Goal: Task Accomplishment & Management: Manage account settings

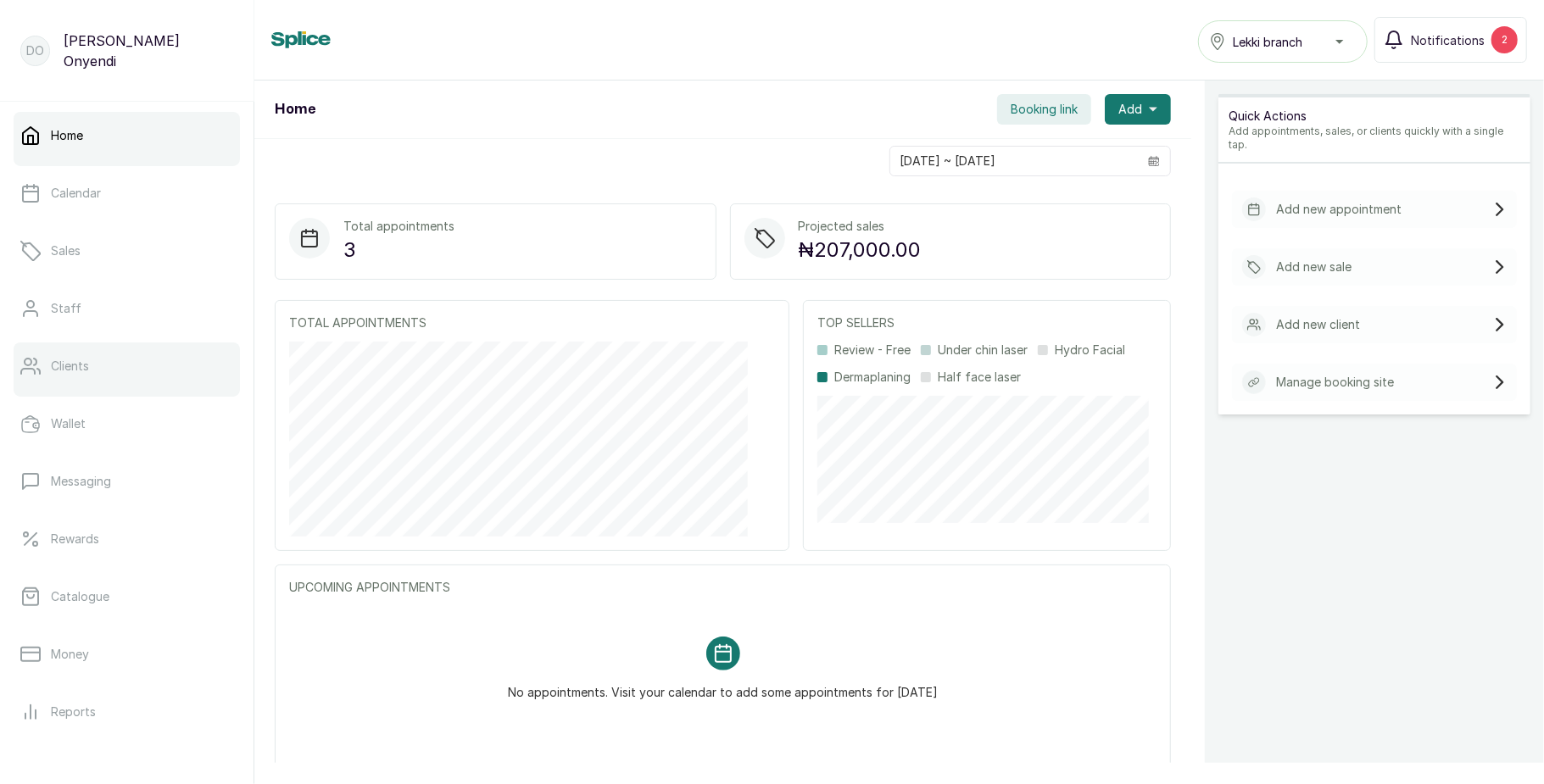
click at [123, 364] on link "Clients" at bounding box center [126, 365] width 226 height 48
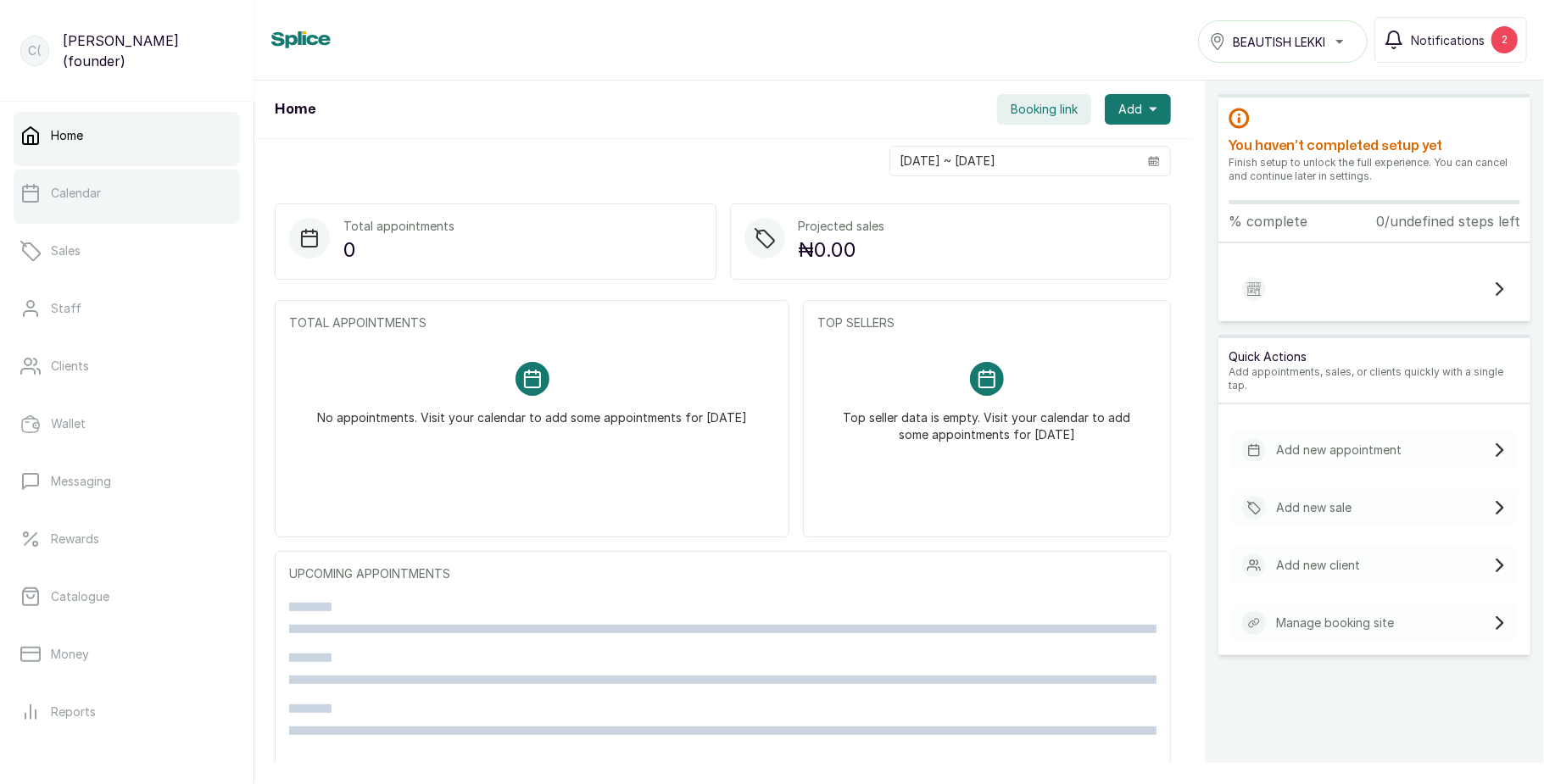
click at [115, 205] on link "Calendar" at bounding box center [126, 193] width 226 height 48
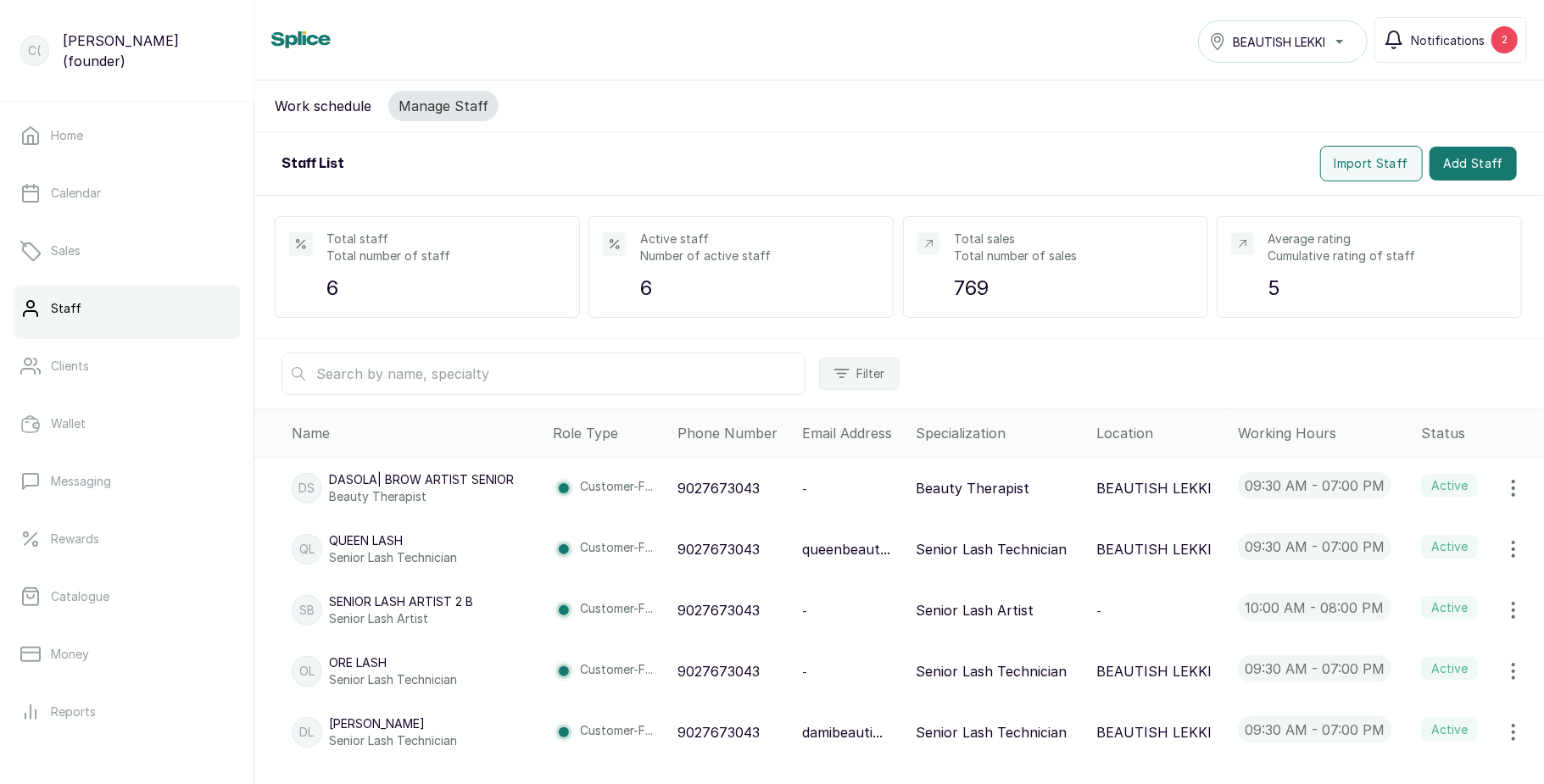
scroll to position [63, 0]
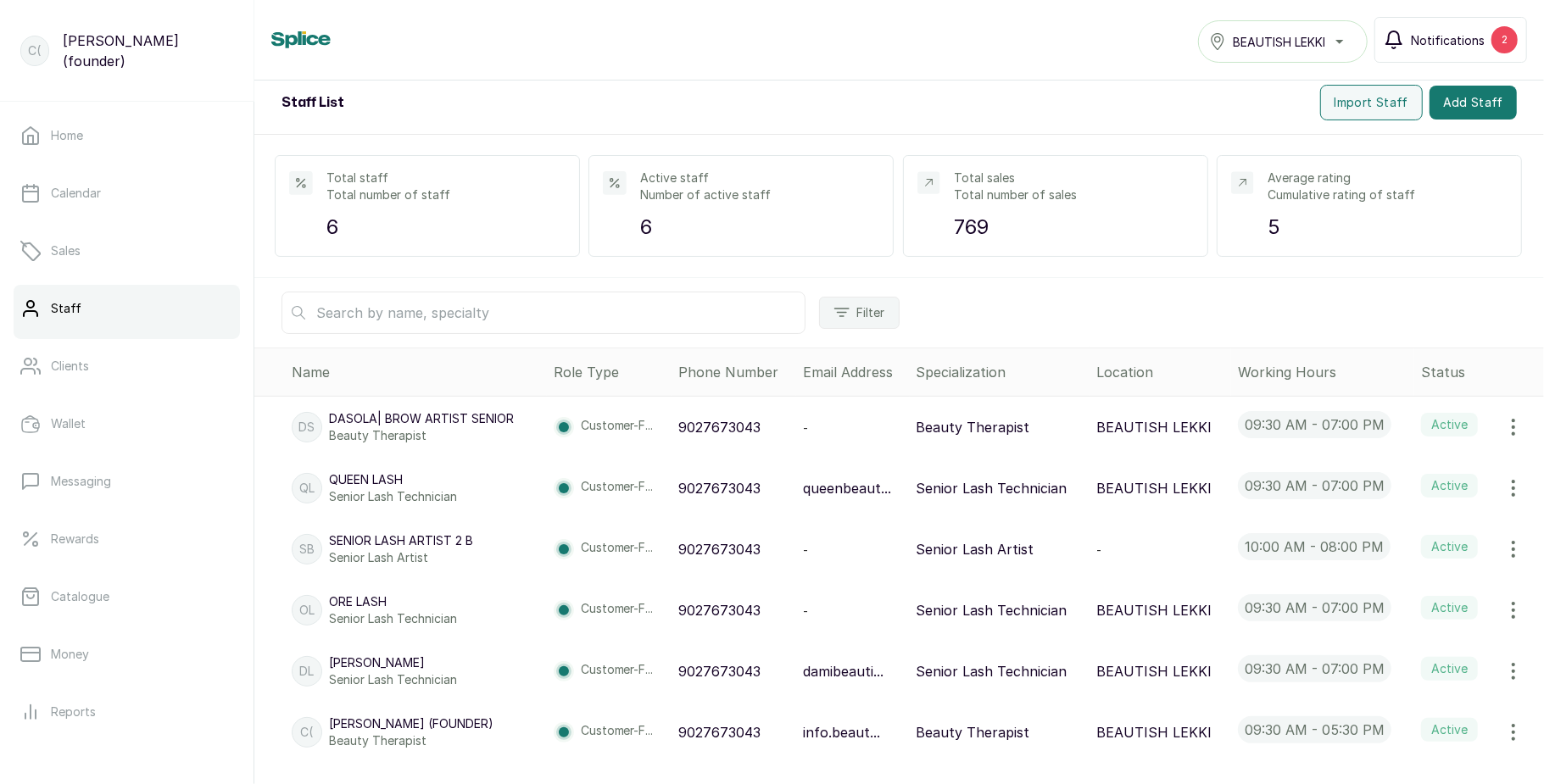
click at [1443, 51] on button "Notifications 2" at bounding box center [1451, 40] width 153 height 46
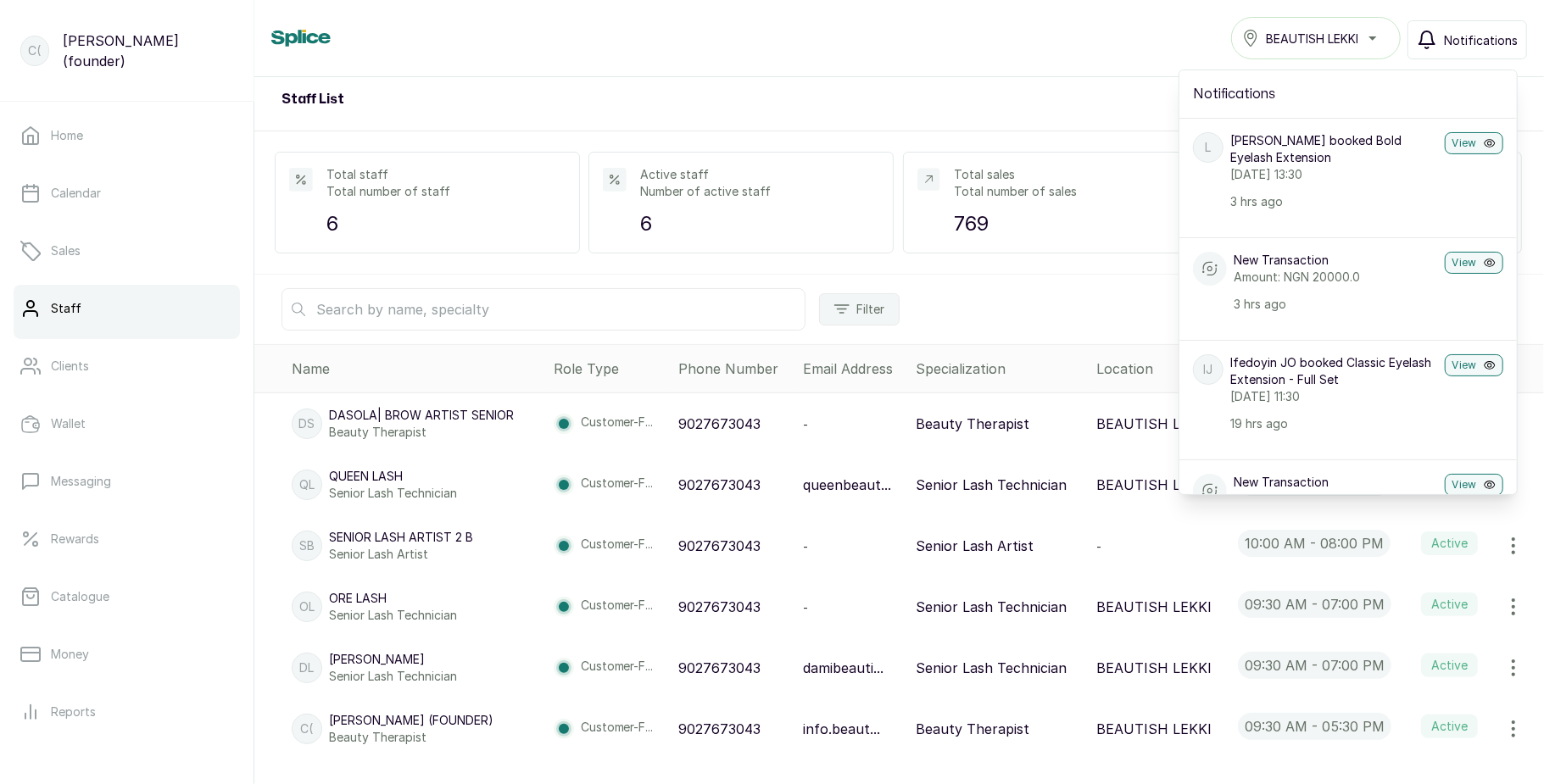
click at [1476, 42] on span "Notifications" at bounding box center [1481, 41] width 74 height 18
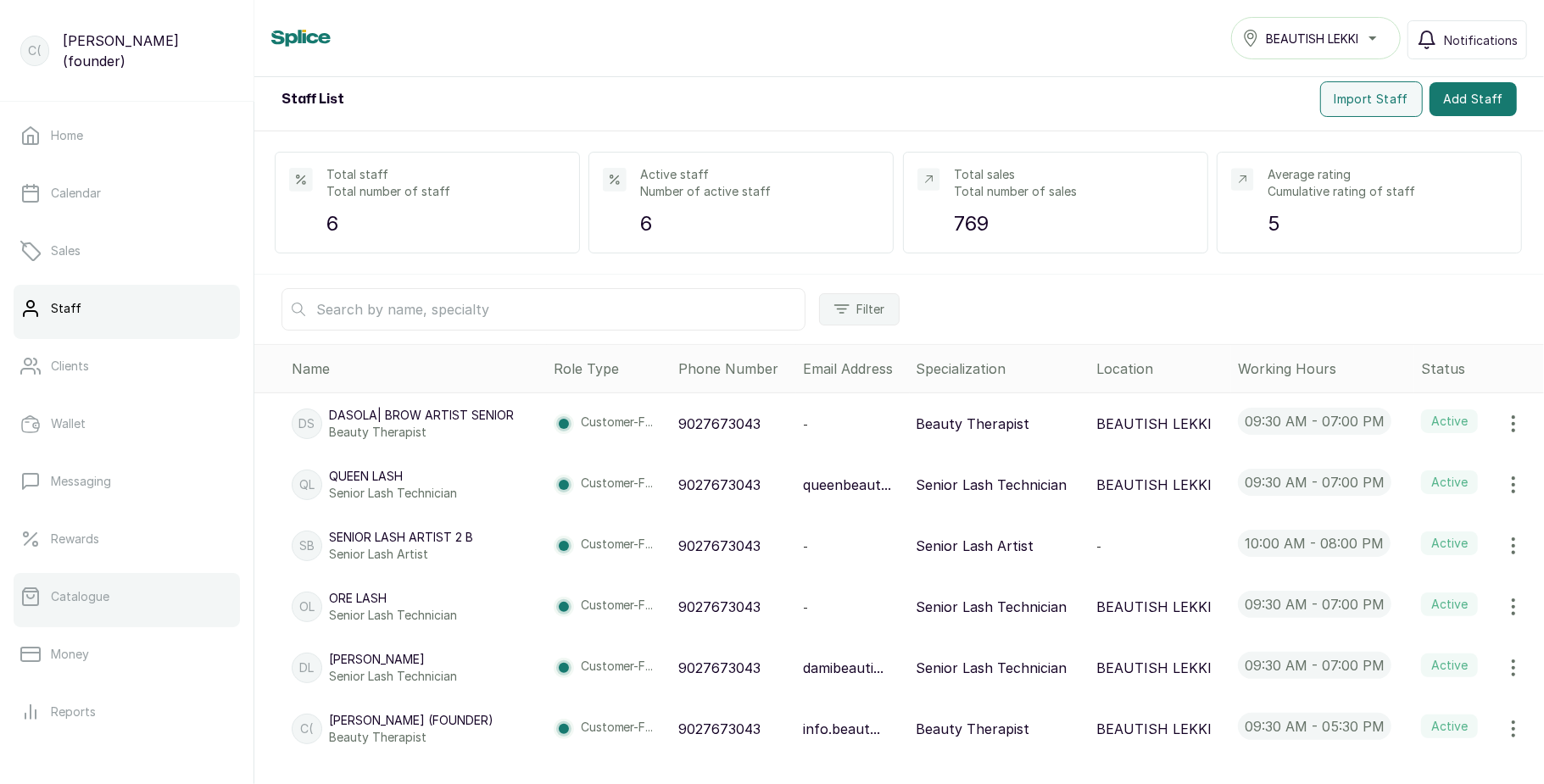
scroll to position [190, 0]
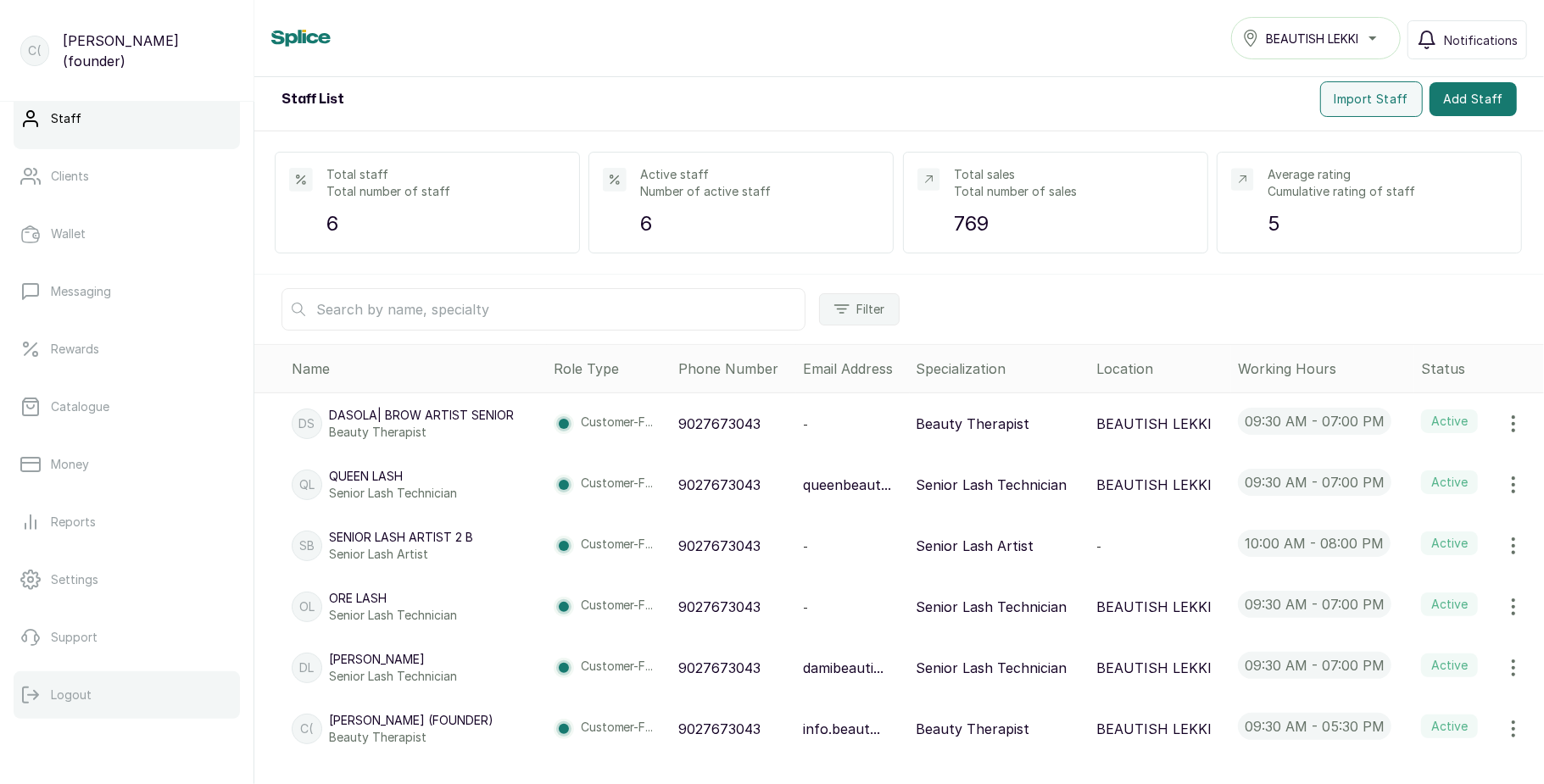
click at [66, 707] on button "Logout" at bounding box center [126, 695] width 226 height 48
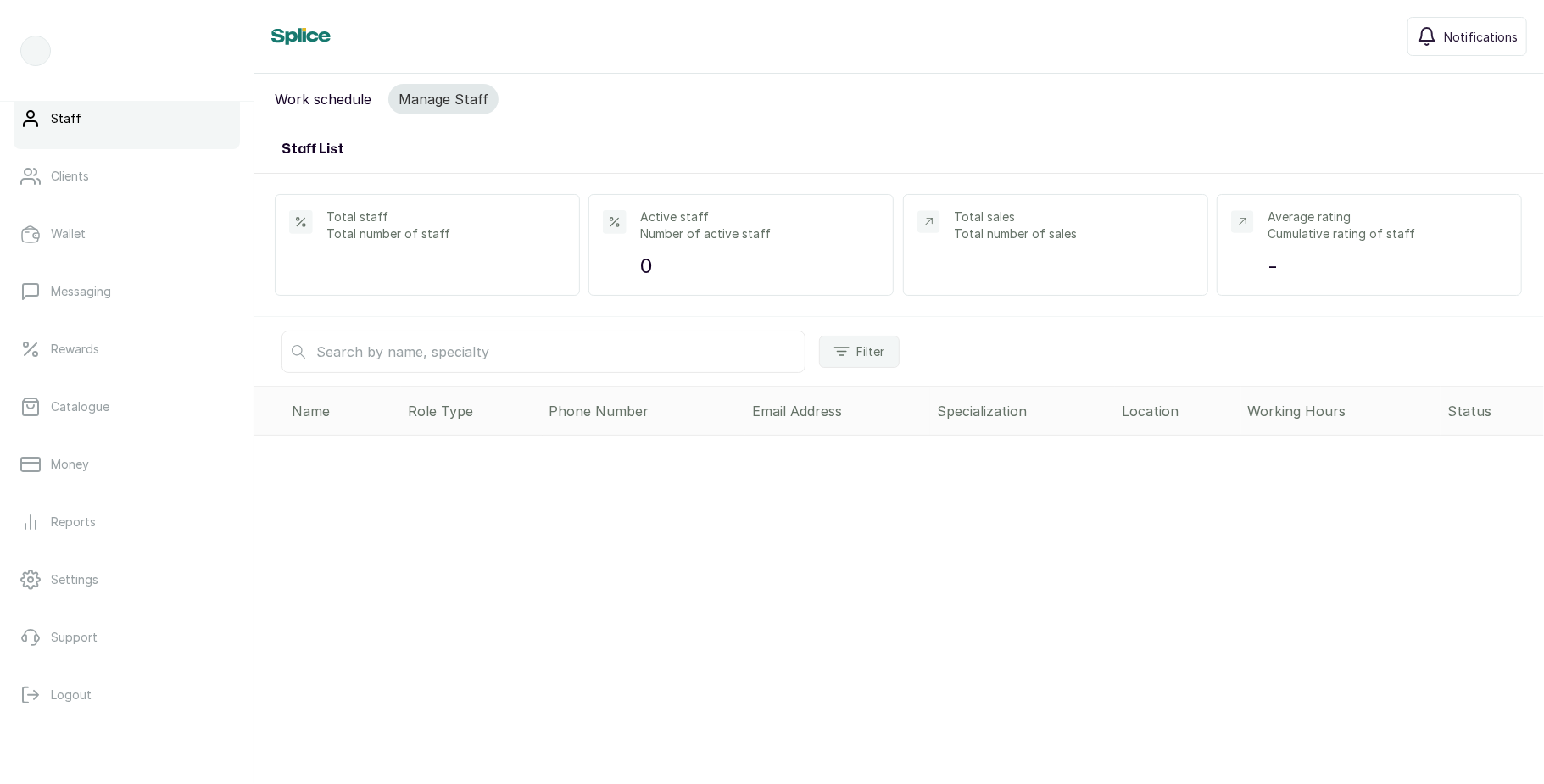
scroll to position [0, 0]
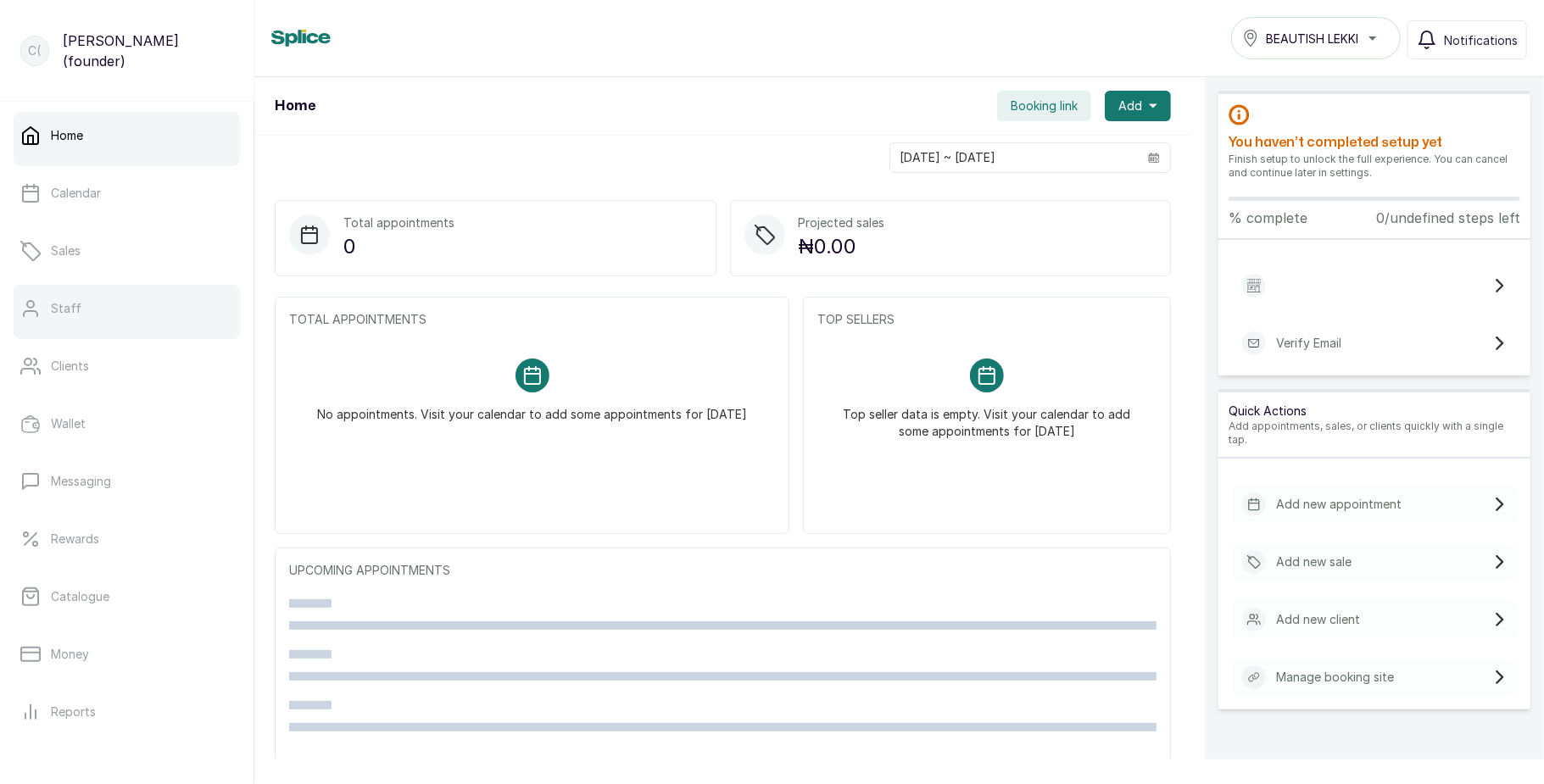
click at [107, 322] on link "Staff" at bounding box center [126, 308] width 226 height 48
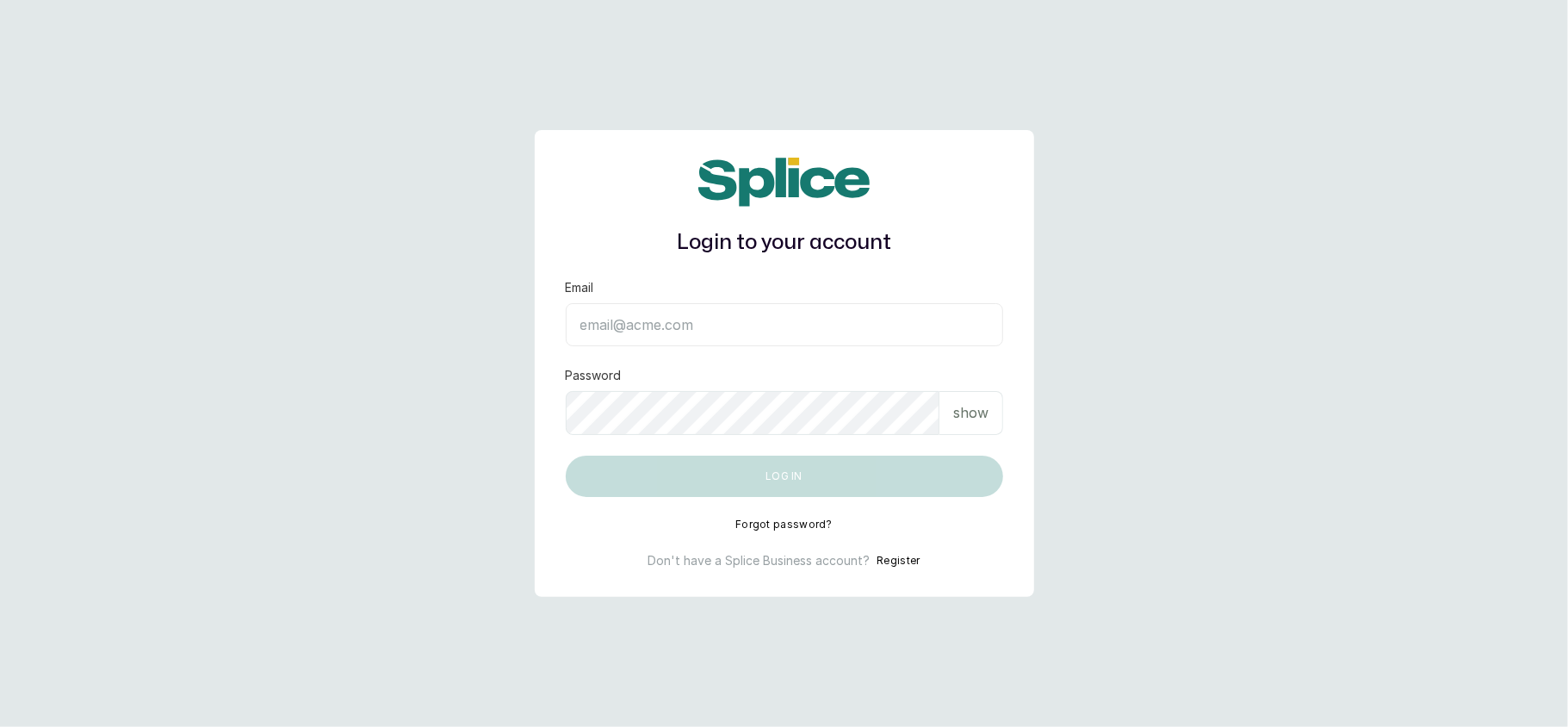
click at [641, 320] on input "Email" at bounding box center [784, 325] width 437 height 43
type input "[EMAIL_ADDRESS][DOMAIN_NAME]"
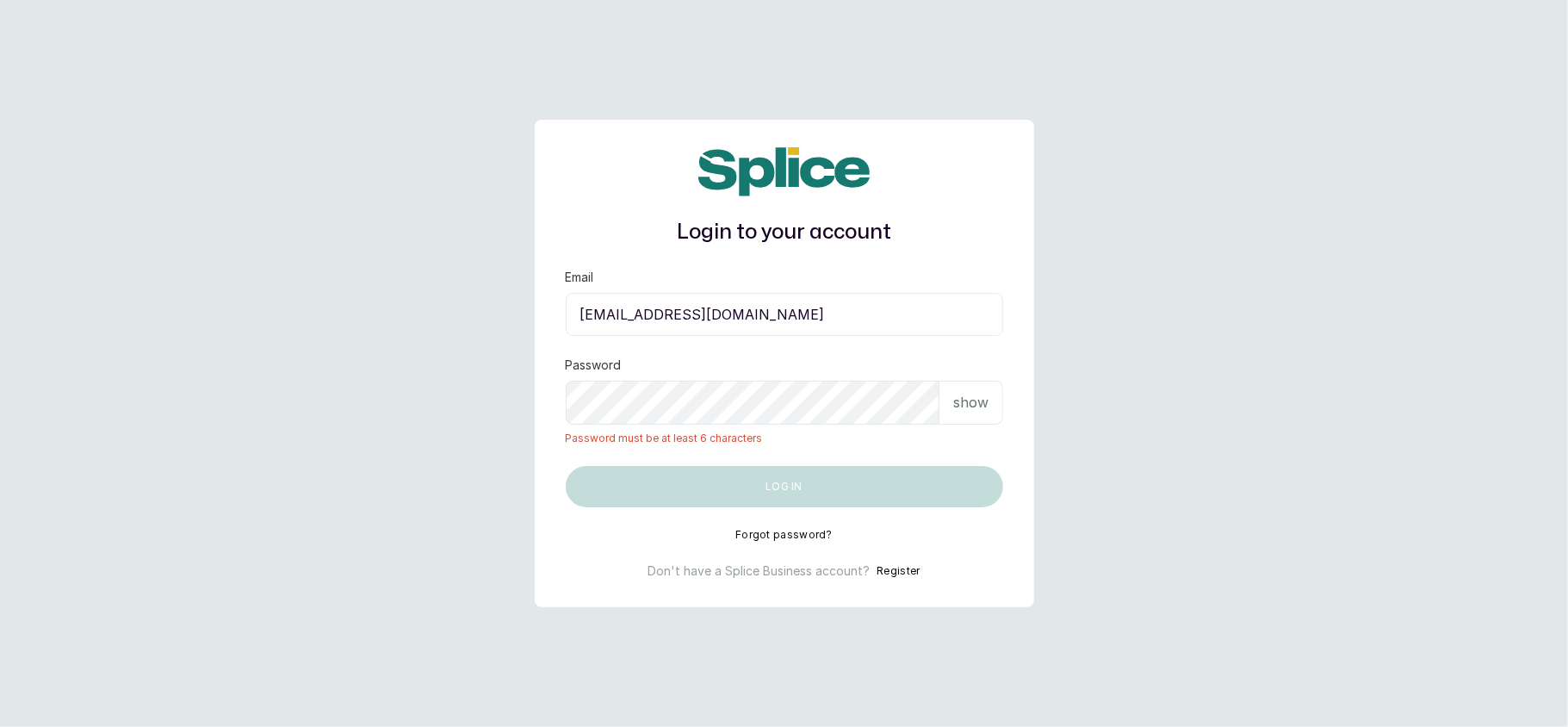
click at [963, 396] on p "show" at bounding box center [971, 402] width 36 height 21
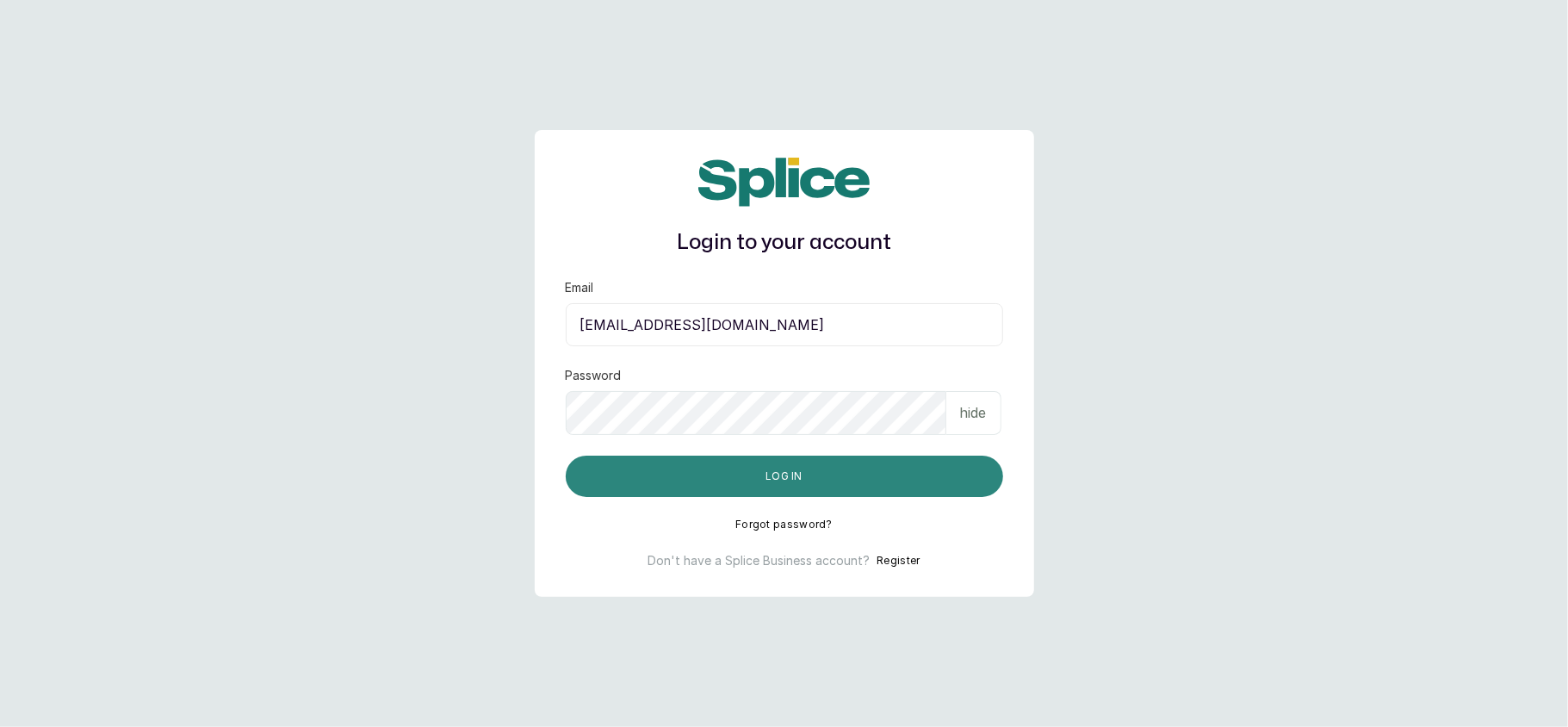
click at [859, 476] on button "Log in" at bounding box center [784, 476] width 437 height 41
